Goal: Task Accomplishment & Management: Contribute content

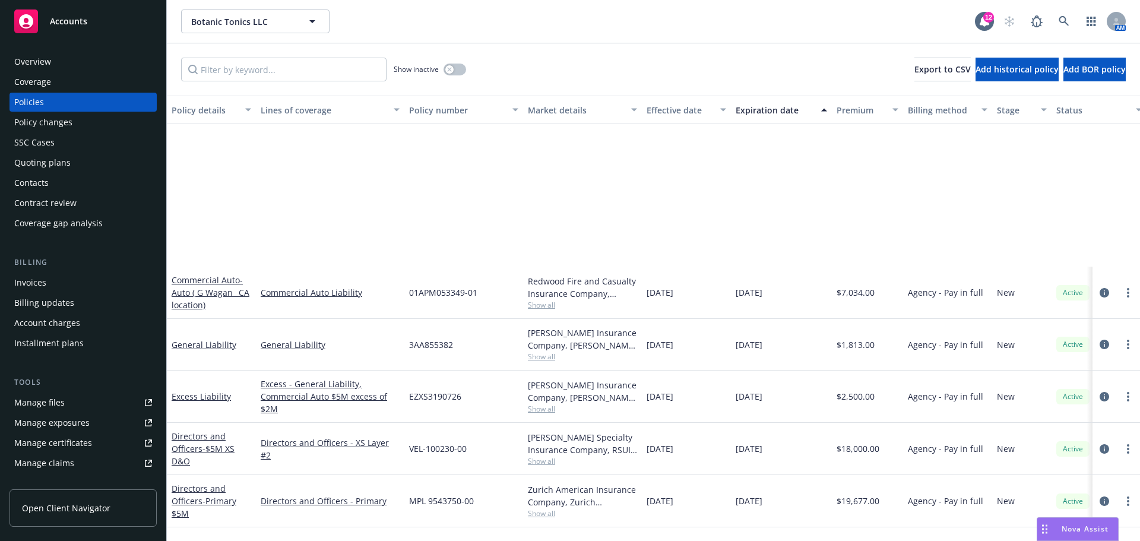
scroll to position [231, 0]
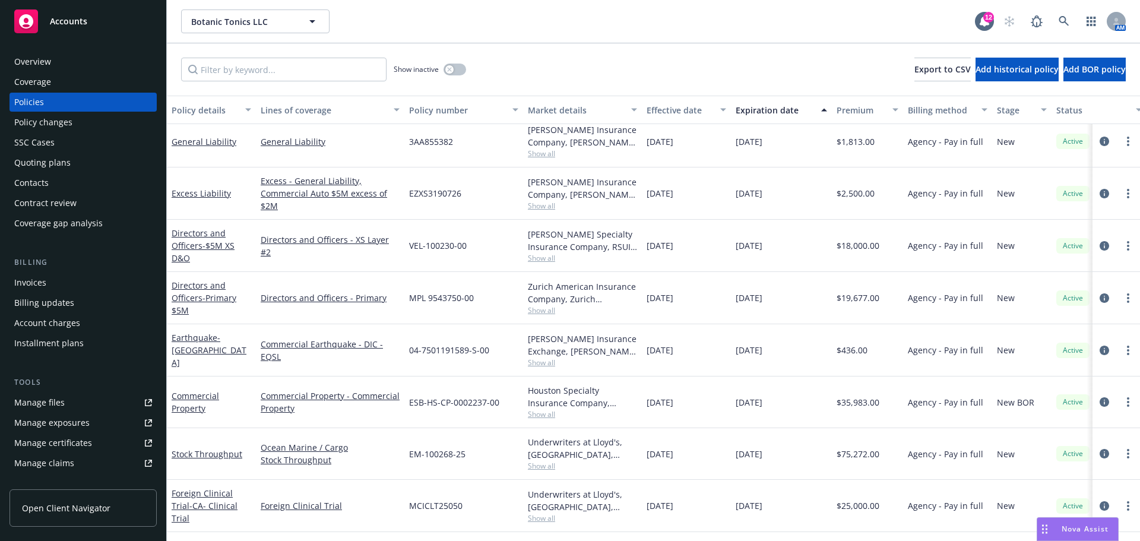
click at [37, 26] on rect at bounding box center [26, 22] width 24 height 24
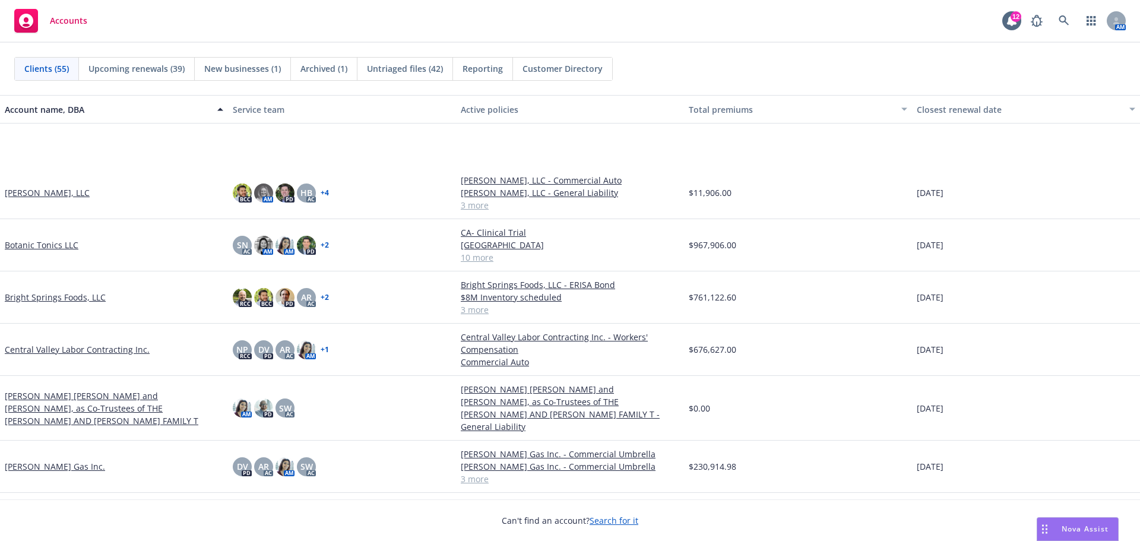
scroll to position [198, 0]
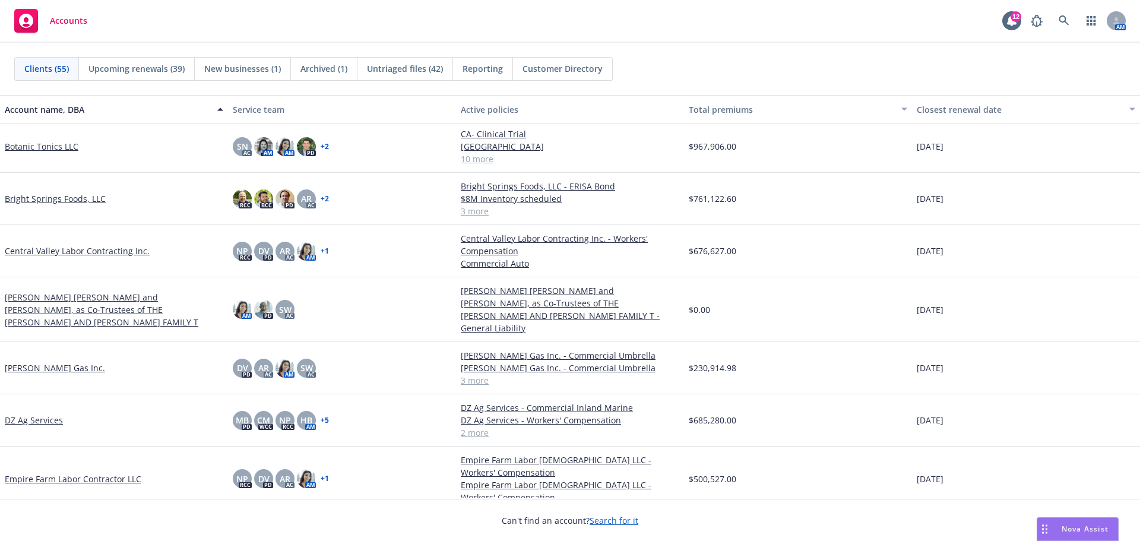
click at [32, 423] on link "DZ Ag Services" at bounding box center [34, 420] width 58 height 12
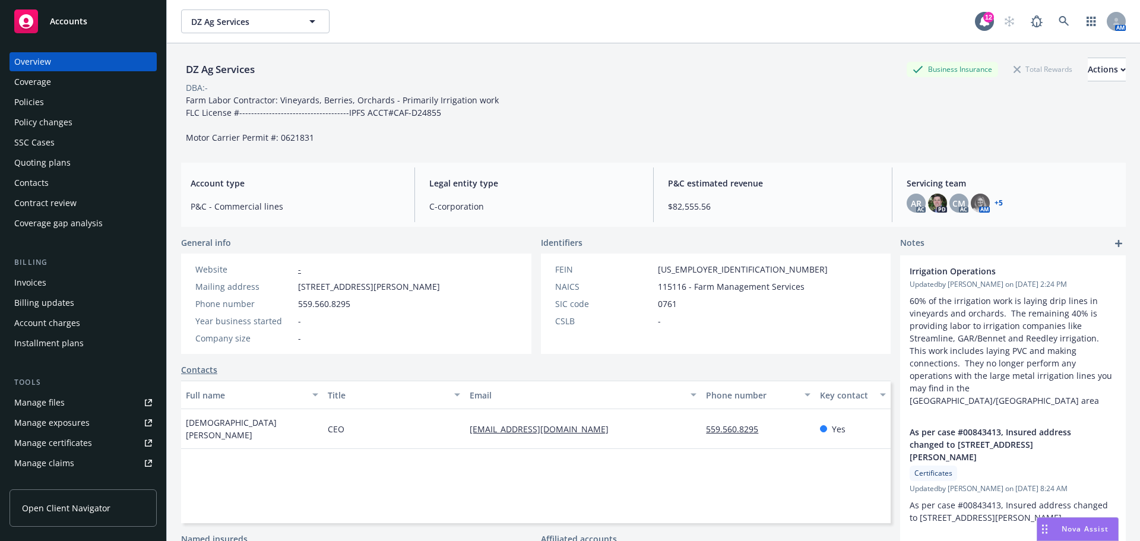
click at [74, 172] on div "Quoting plans" at bounding box center [83, 162] width 138 height 19
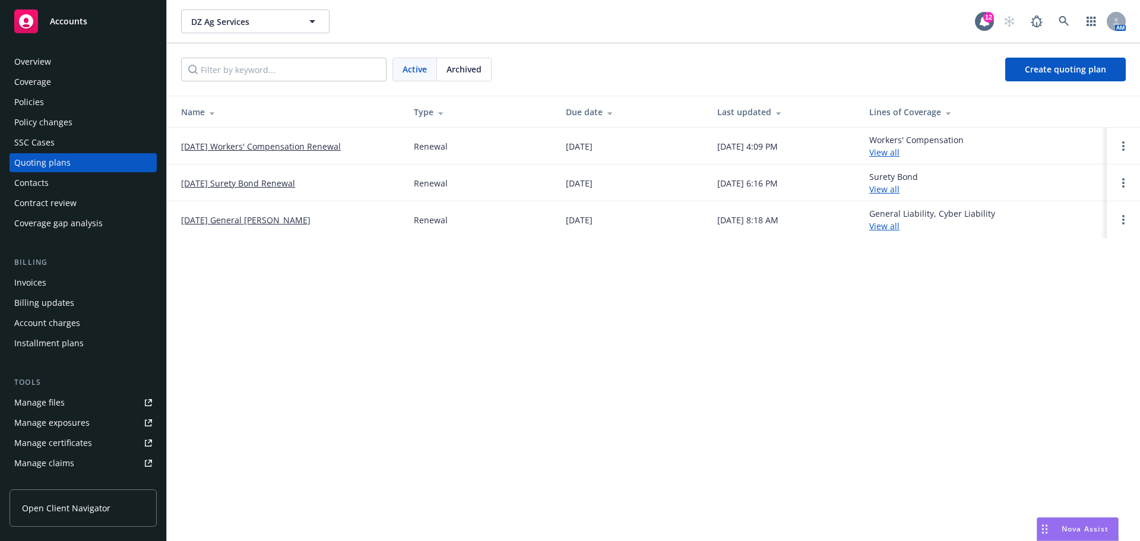
click at [293, 153] on link "[DATE] Workers' Compensation Renewal" at bounding box center [261, 146] width 160 height 12
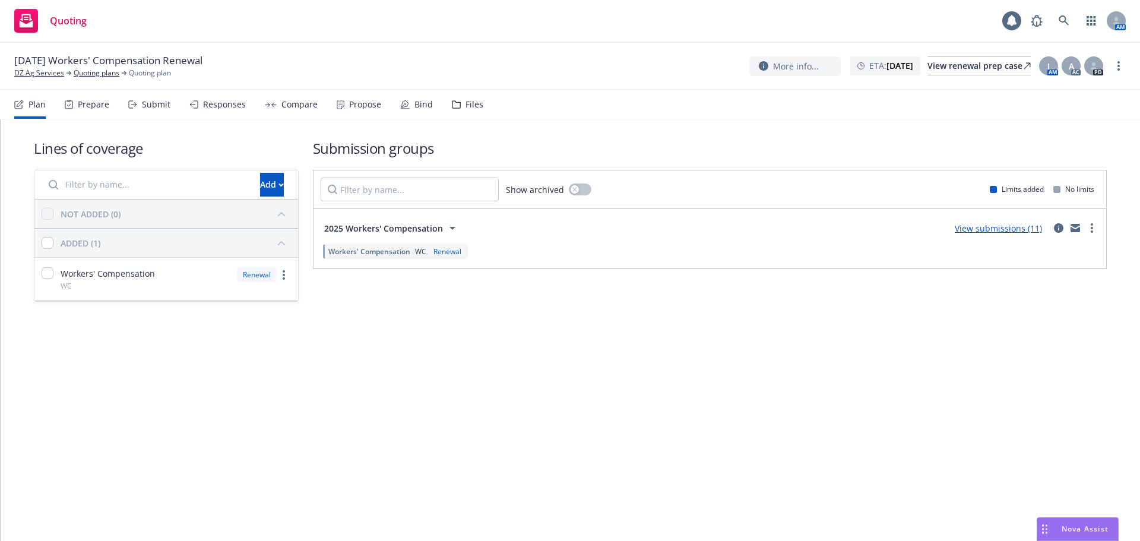
click at [483, 107] on div "Files" at bounding box center [475, 105] width 18 height 10
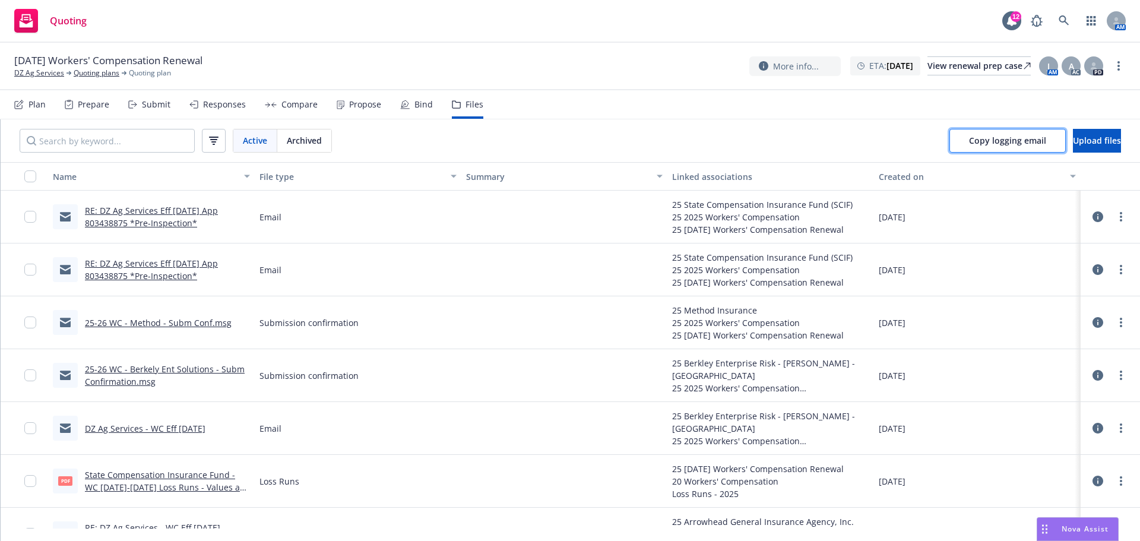
click at [969, 146] on span "Copy logging email" at bounding box center [1007, 140] width 77 height 11
click at [1089, 146] on span "Upload files" at bounding box center [1097, 140] width 48 height 11
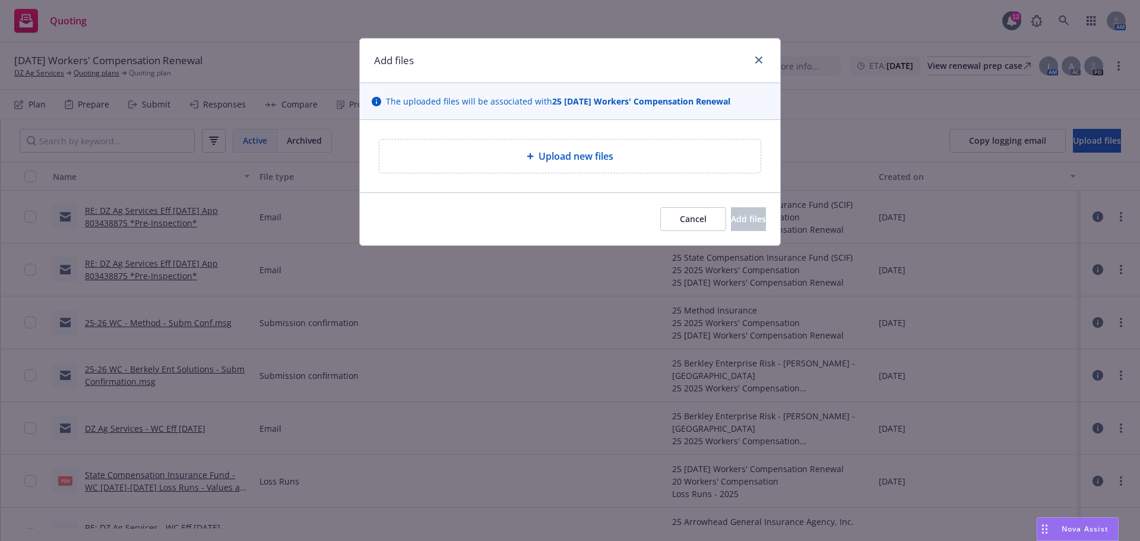
click at [466, 163] on div "Upload new files" at bounding box center [570, 156] width 362 height 14
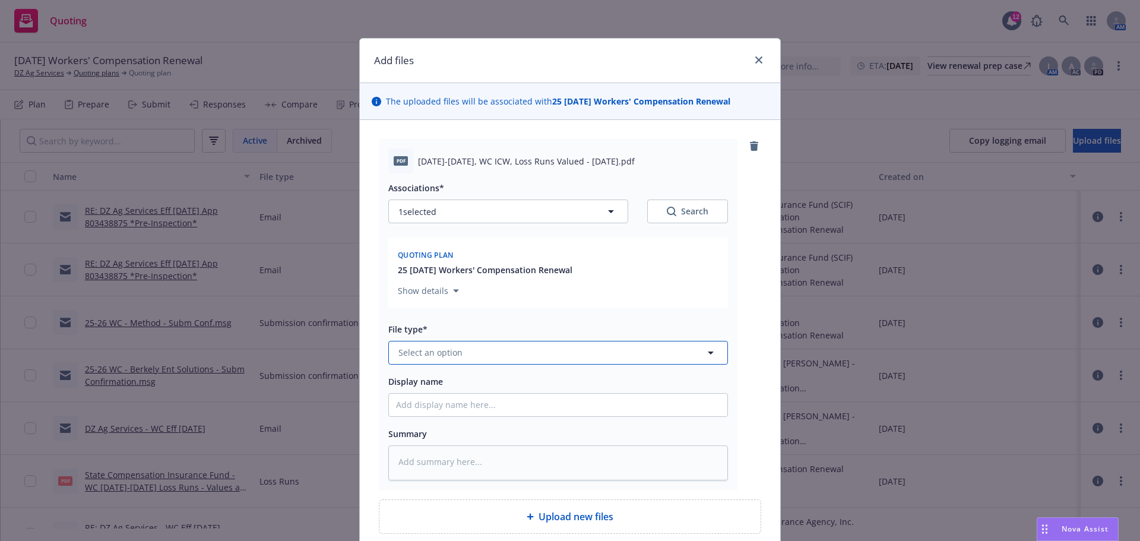
click at [514, 365] on button "Select an option" at bounding box center [558, 353] width 340 height 24
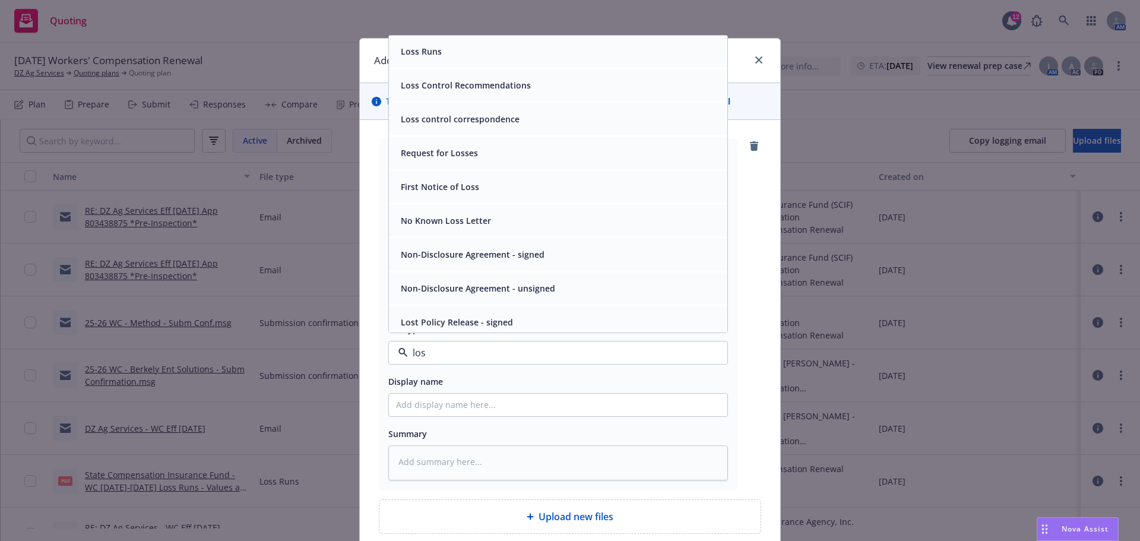
type input "loss"
click at [450, 60] on div "Loss Runs" at bounding box center [558, 51] width 324 height 17
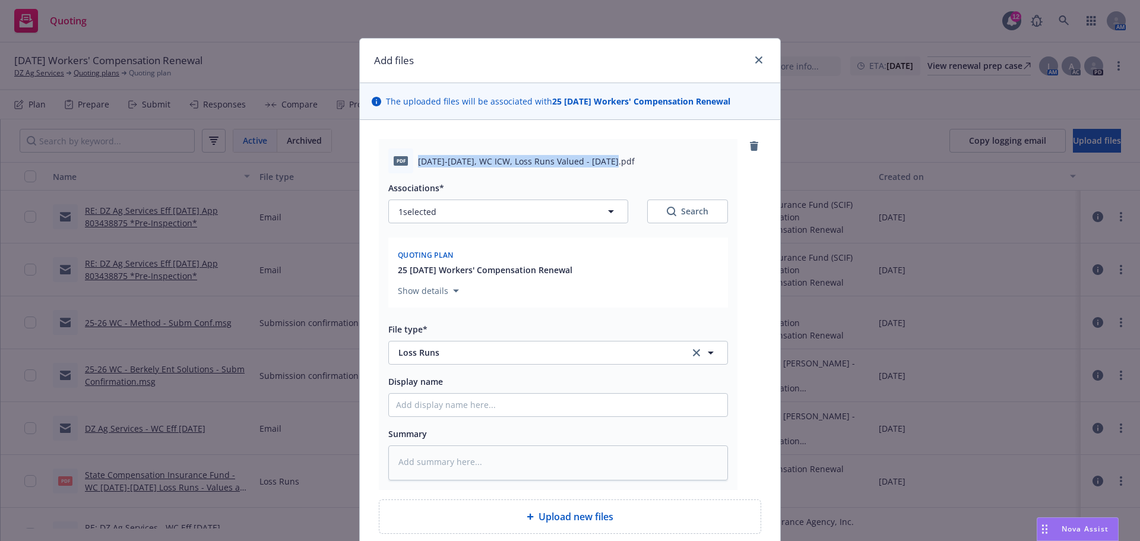
drag, startPoint x: 419, startPoint y: 175, endPoint x: 614, endPoint y: 176, distance: 194.2
click at [614, 167] on span "[DATE]-[DATE], WC ICW, Loss Runs Valued - [DATE].pdf" at bounding box center [526, 161] width 217 height 12
copy span "[DATE]-[DATE], WC ICW, Loss Runs Valued - [DATE]"
paste input "[DATE]-[DATE], WC ICW, Loss Runs Valued - [DATE]"
type textarea "x"
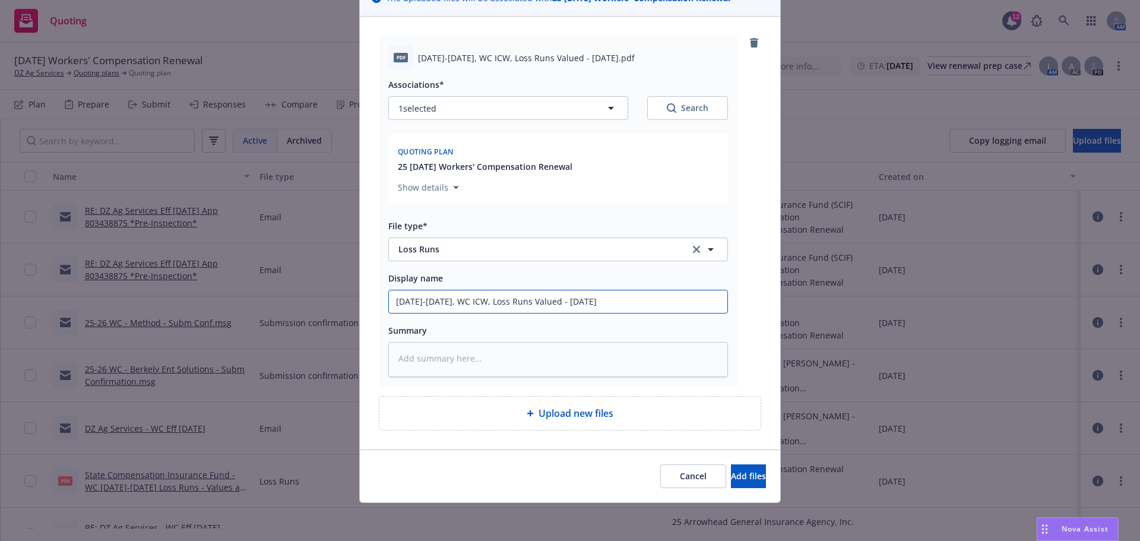
scroll to position [159, 0]
type input "[DATE]-[DATE], WC ICW, Loss Runs Valued - [DATE]"
click at [731, 471] on span "Add files" at bounding box center [748, 475] width 35 height 11
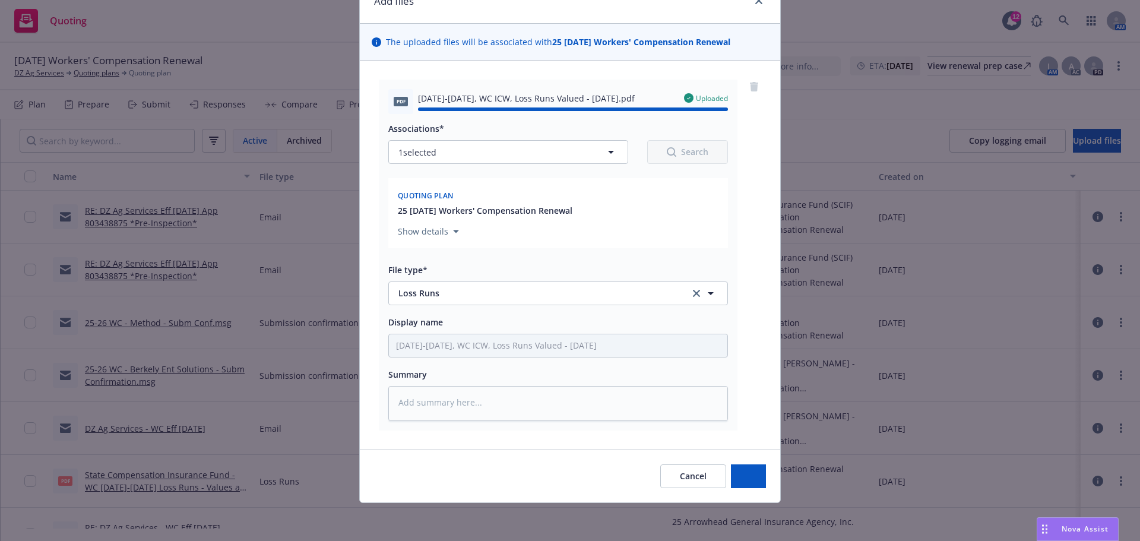
type textarea "x"
